Goal: Task Accomplishment & Management: Manage account settings

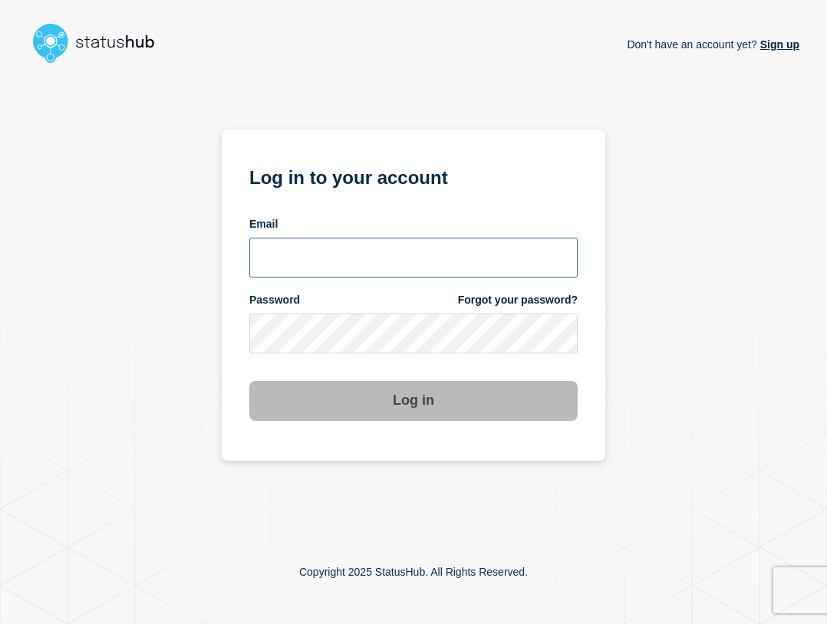
type input "[EMAIL_ADDRESS][PERSON_NAME][DOMAIN_NAME]"
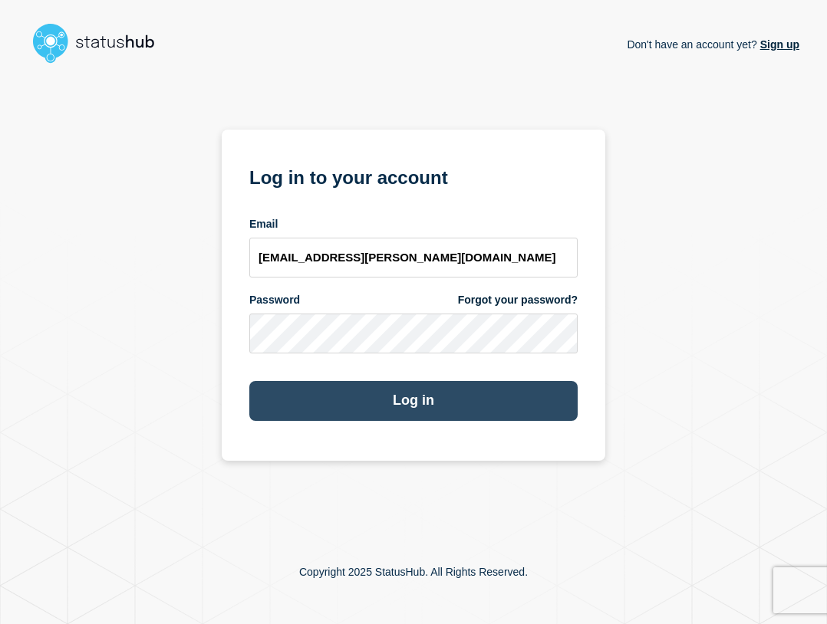
click at [541, 403] on button "Log in" at bounding box center [413, 401] width 328 height 40
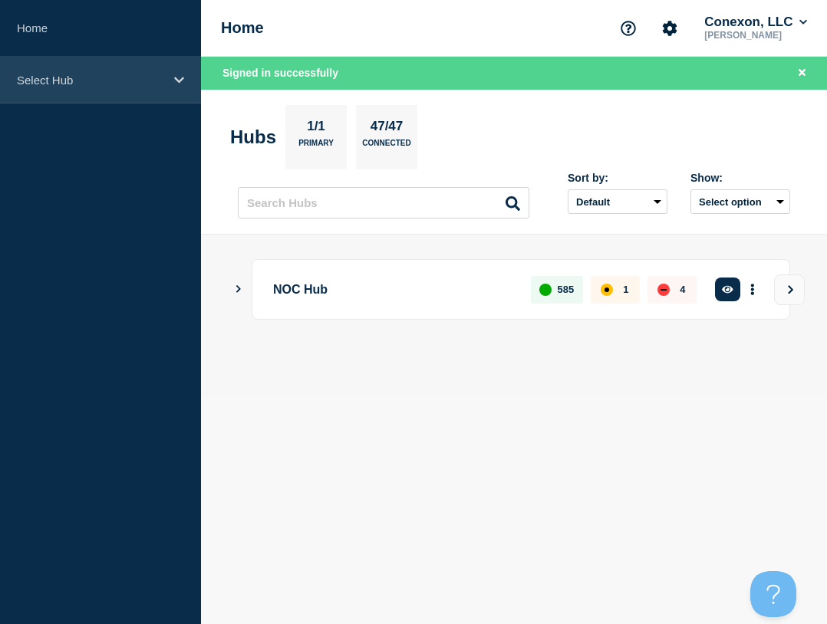
click at [86, 97] on div "Select Hub" at bounding box center [100, 80] width 201 height 47
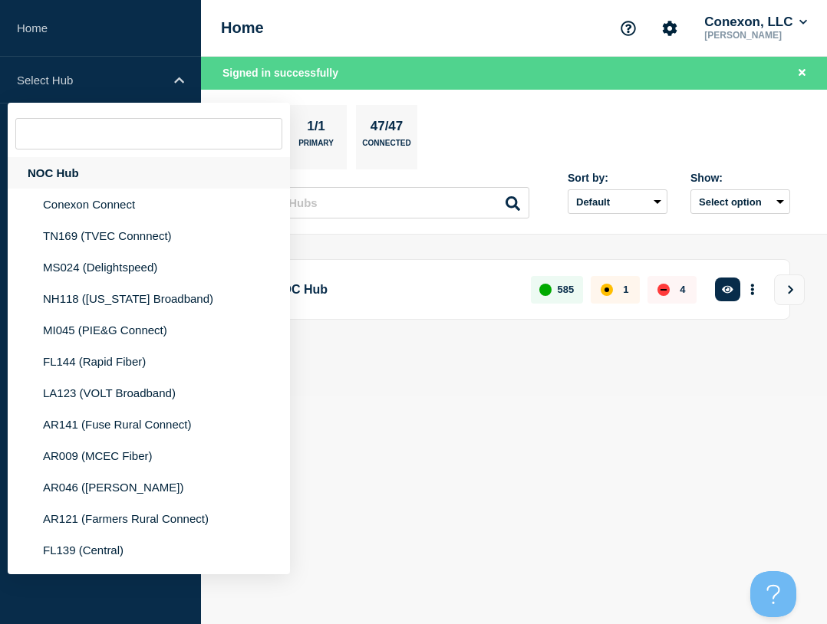
drag, startPoint x: 91, startPoint y: 174, endPoint x: 234, endPoint y: 178, distance: 142.7
click at [91, 174] on div "NOC Hub" at bounding box center [149, 172] width 282 height 31
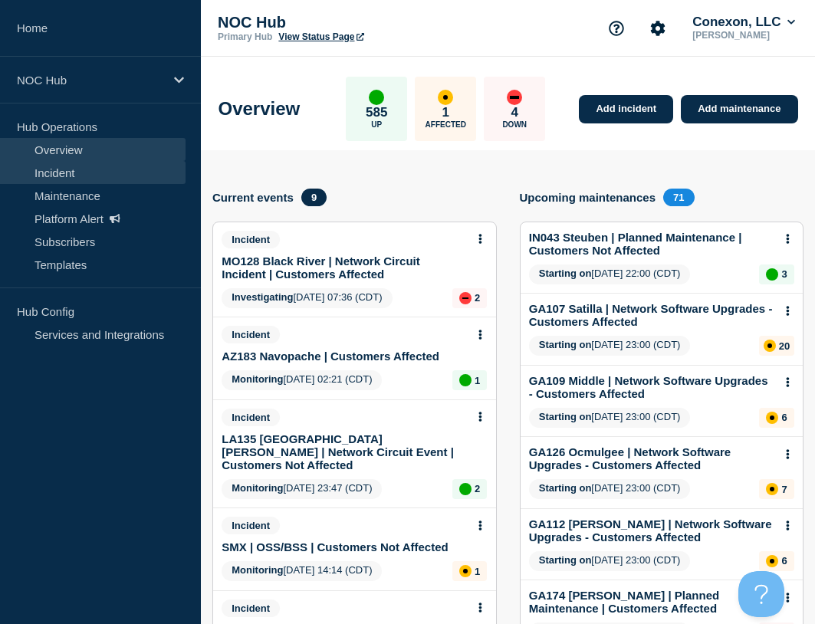
click at [72, 173] on link "Incident" at bounding box center [93, 172] width 186 height 23
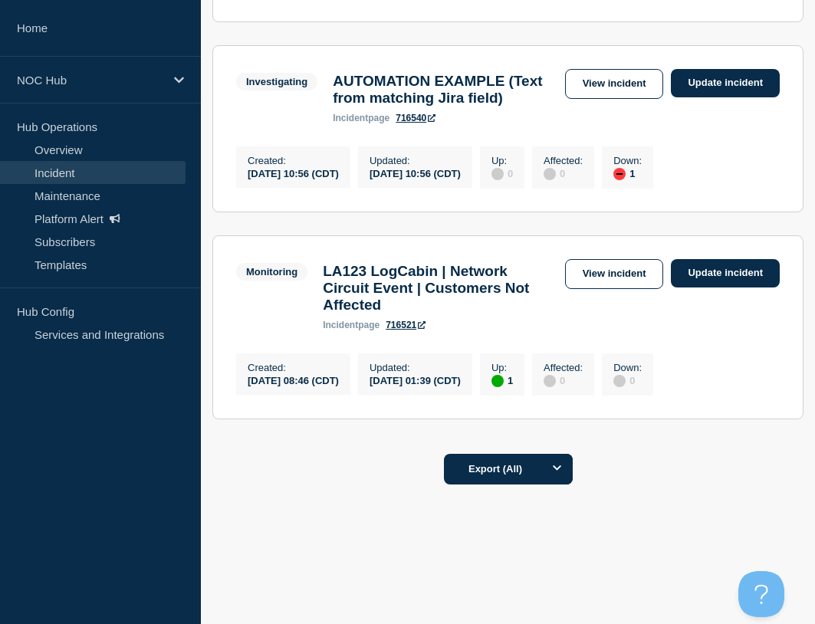
scroll to position [1380, 0]
click at [609, 279] on link "View incident" at bounding box center [614, 274] width 99 height 30
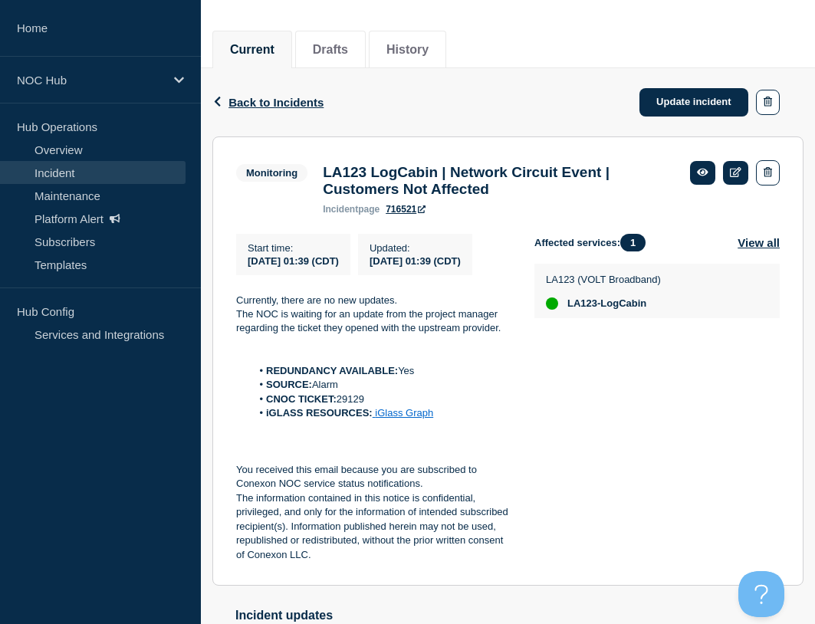
scroll to position [139, 0]
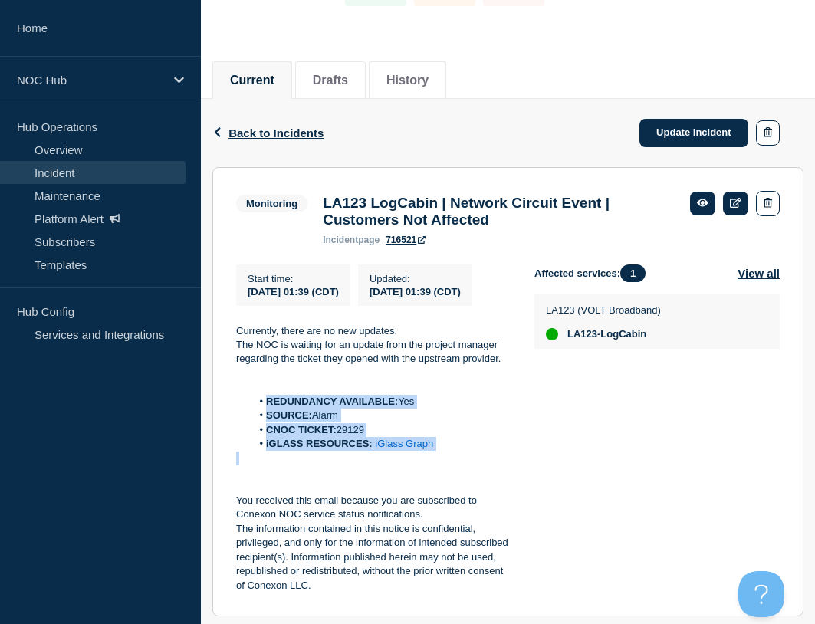
drag, startPoint x: 476, startPoint y: 477, endPoint x: 265, endPoint y: 425, distance: 217.9
click at [265, 425] on div "Currently, there are no new updates. The NOC is waiting for an update from the …" at bounding box center [373, 458] width 274 height 269
copy ol "REDUNDANCY AVAILABLE: Yes SOURCE: Alarm CNOC TICKET: 29129 iGLASS RESOURCES: iG…"
click at [688, 134] on link "Update incident" at bounding box center [693, 133] width 109 height 28
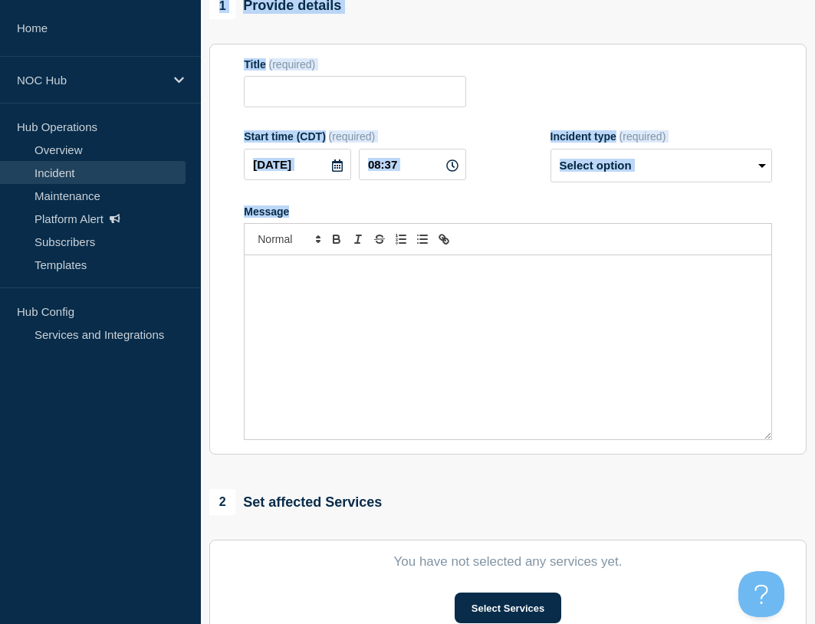
drag, startPoint x: 343, startPoint y: 246, endPoint x: 445, endPoint y: 288, distance: 110.1
type input "LA123 LogCabin | Network Circuit Event | Customers Not Affected"
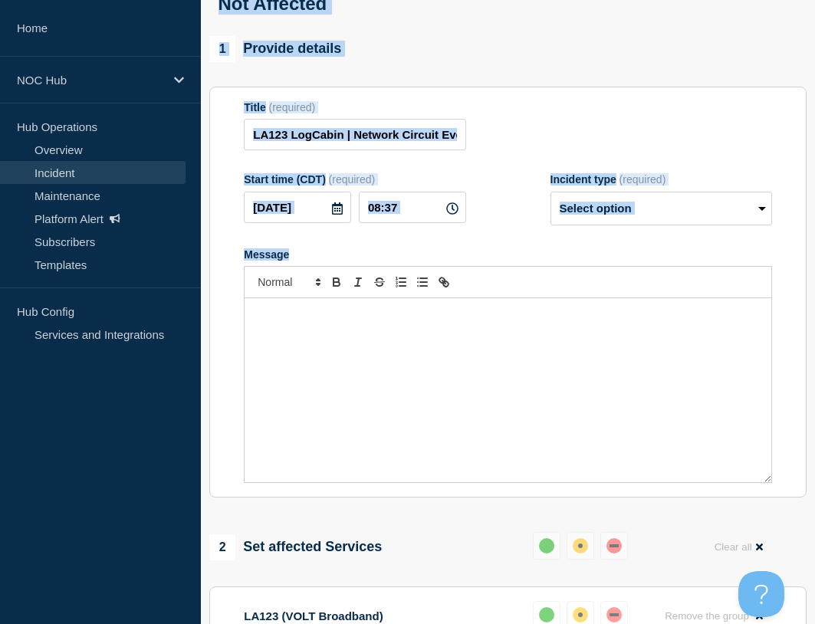
drag, startPoint x: 599, startPoint y: 111, endPoint x: 602, endPoint y: 163, distance: 52.2
click at [600, 112] on section "Title (required) LA123 LogCabin | Network Circuit Event | Customers Not Affecte…" at bounding box center [507, 293] width 597 height 412
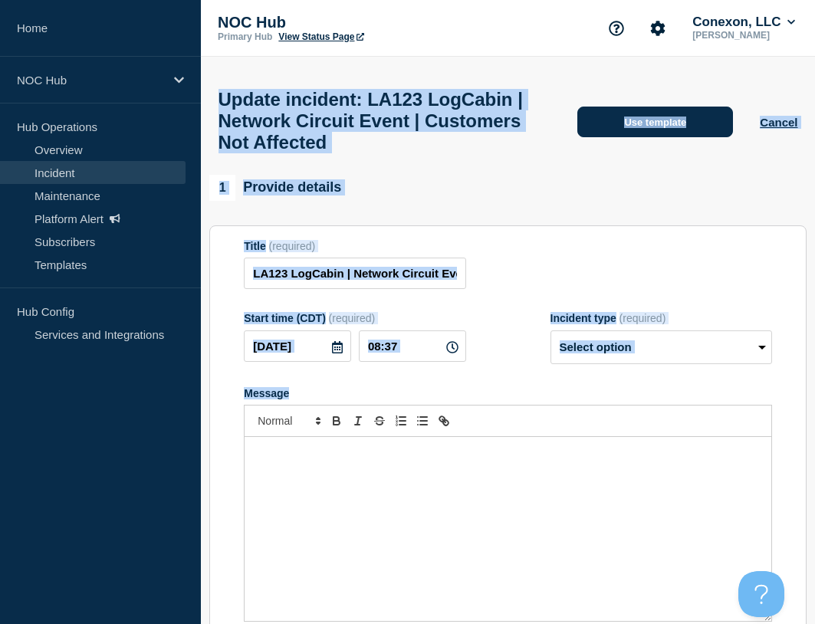
click at [659, 127] on button "Use template" at bounding box center [655, 122] width 156 height 31
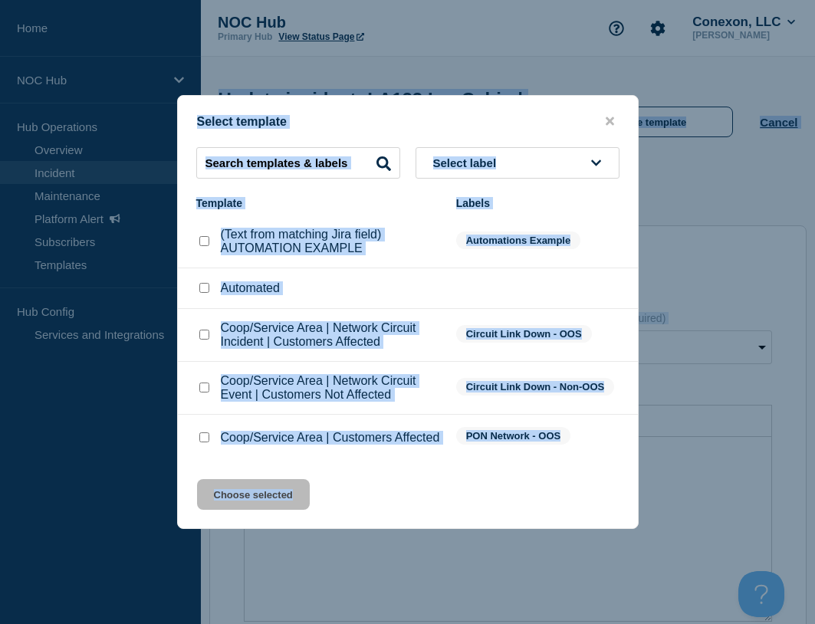
click at [205, 383] on input "Coop/Service Area | Network Circuit Event | Customers Not Affected checkbox" at bounding box center [204, 388] width 10 height 10
checkbox input "true"
click at [260, 499] on button "Choose selected" at bounding box center [253, 494] width 113 height 31
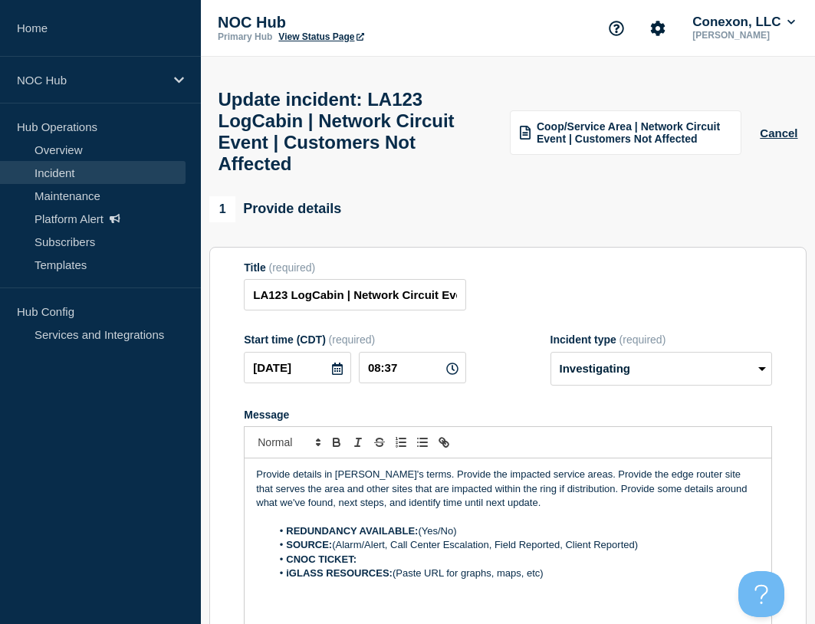
click at [683, 222] on div "1 Provide details" at bounding box center [507, 209] width 597 height 26
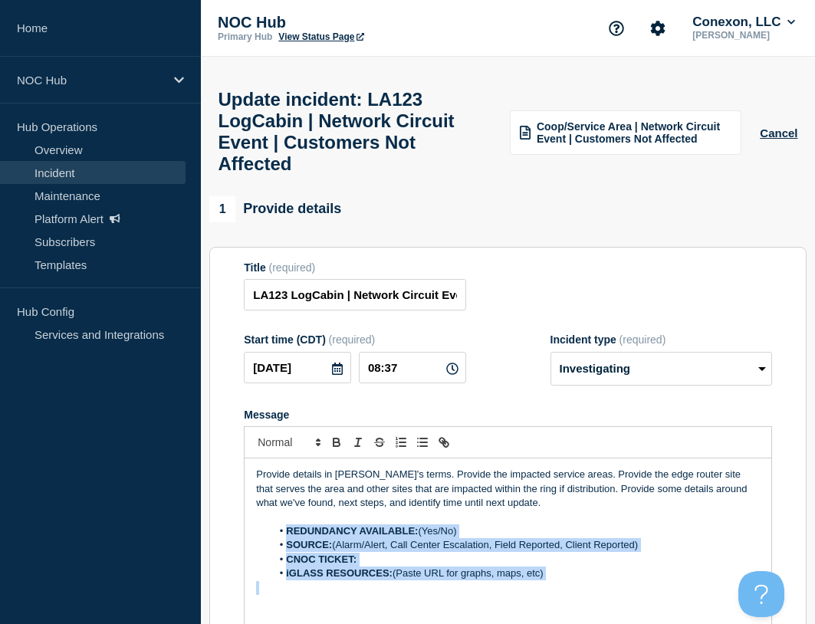
drag, startPoint x: 568, startPoint y: 600, endPoint x: 330, endPoint y: 525, distance: 250.0
click at [287, 544] on div "Provide details in [PERSON_NAME]'s terms. Provide the impacted service areas. P…" at bounding box center [508, 551] width 527 height 184
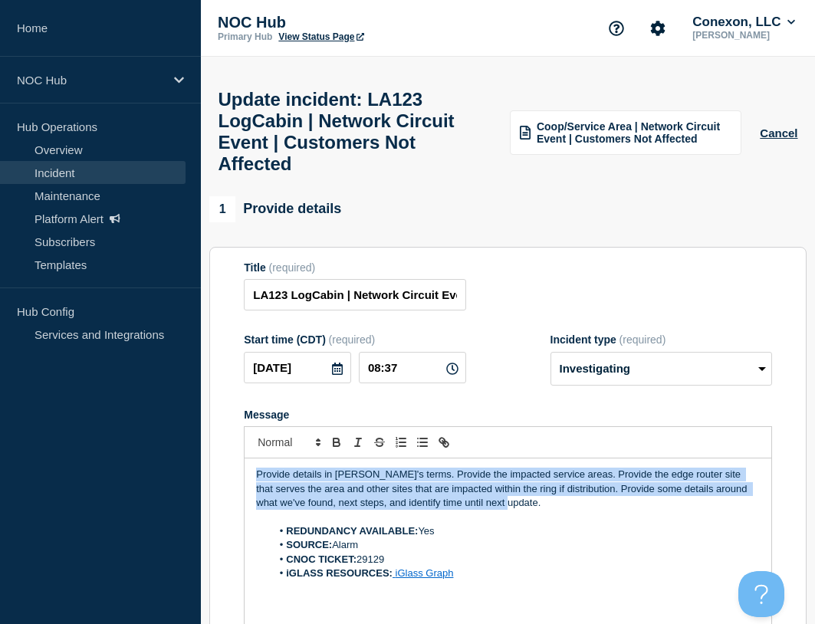
drag, startPoint x: 426, startPoint y: 502, endPoint x: 265, endPoint y: 416, distance: 181.8
click at [238, 426] on section "Title (required) LA123 LogCabin | Network Circuit Event | Customers Not Affecte…" at bounding box center [507, 453] width 597 height 412
click at [662, 380] on select "Select option Investigating Identified Monitoring Resolved" at bounding box center [662, 369] width 222 height 34
click at [551, 366] on select "Select option Investigating Identified Monitoring Resolved" at bounding box center [662, 369] width 222 height 34
select select "investigating"
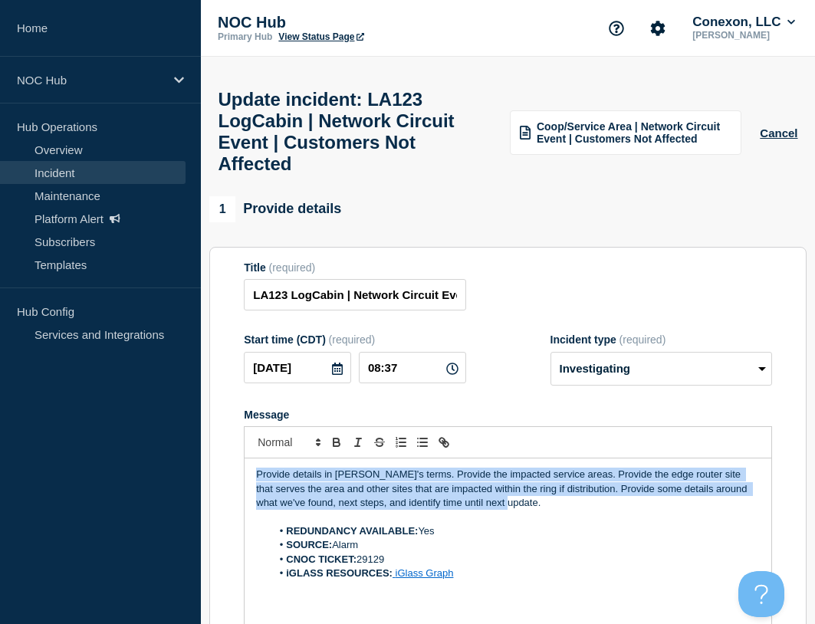
click at [509, 510] on p "Provide details in [PERSON_NAME]'s terms. Provide the impacted service areas. P…" at bounding box center [508, 489] width 504 height 42
drag, startPoint x: 509, startPoint y: 514, endPoint x: 214, endPoint y: 468, distance: 298.8
click at [214, 468] on section "Title (required) LA123 LogCabin | Network Circuit Event | Customers Not Affecte…" at bounding box center [507, 453] width 597 height 412
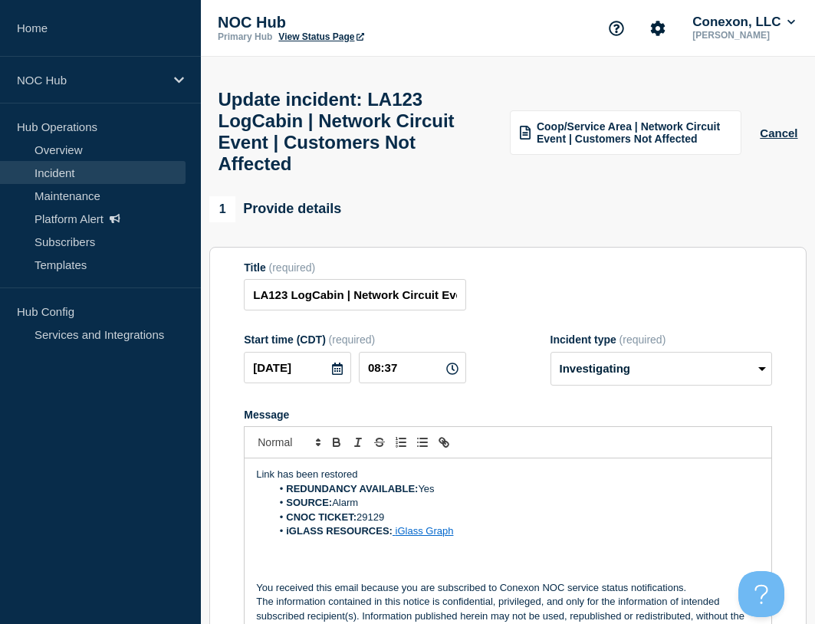
click at [403, 482] on p "Link has been restored" at bounding box center [508, 475] width 504 height 14
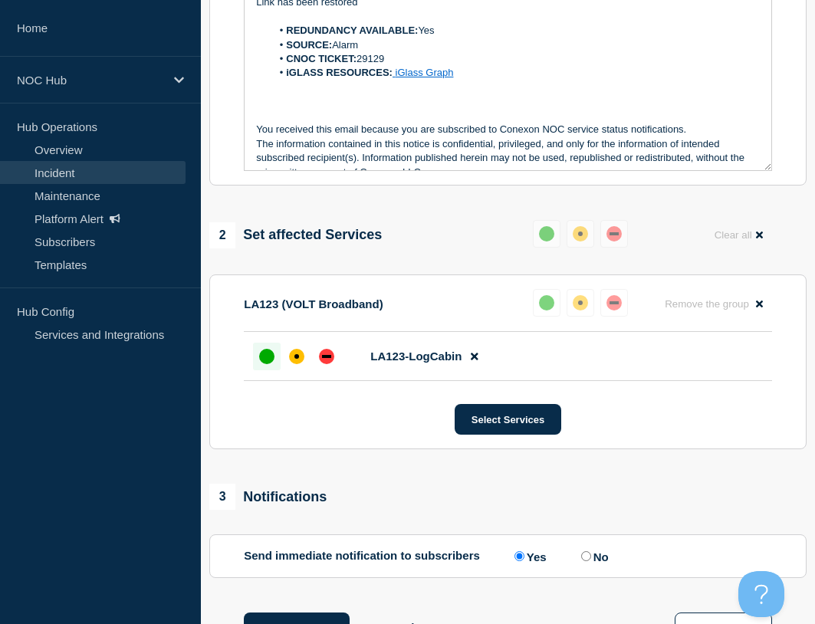
scroll to position [690, 0]
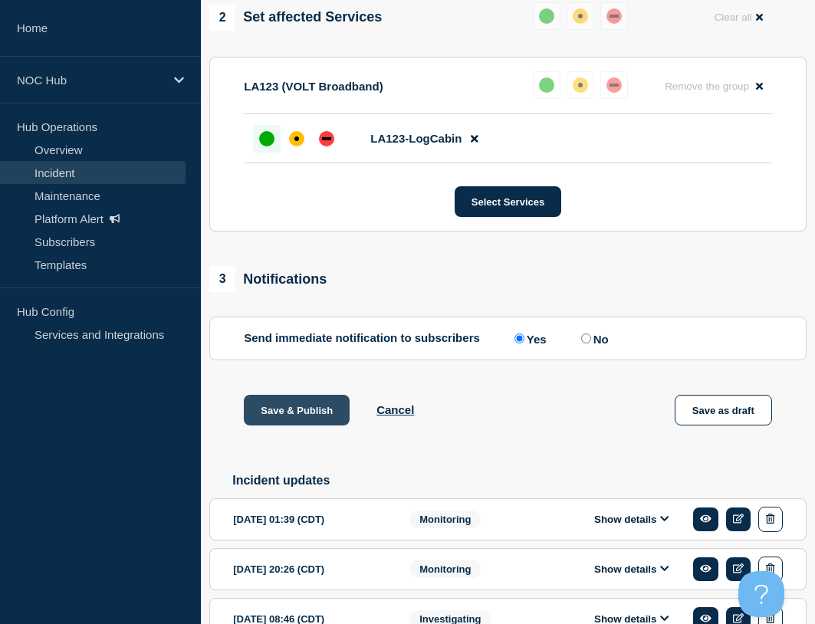
click at [306, 422] on button "Save & Publish" at bounding box center [297, 410] width 106 height 31
